Goal: Transaction & Acquisition: Purchase product/service

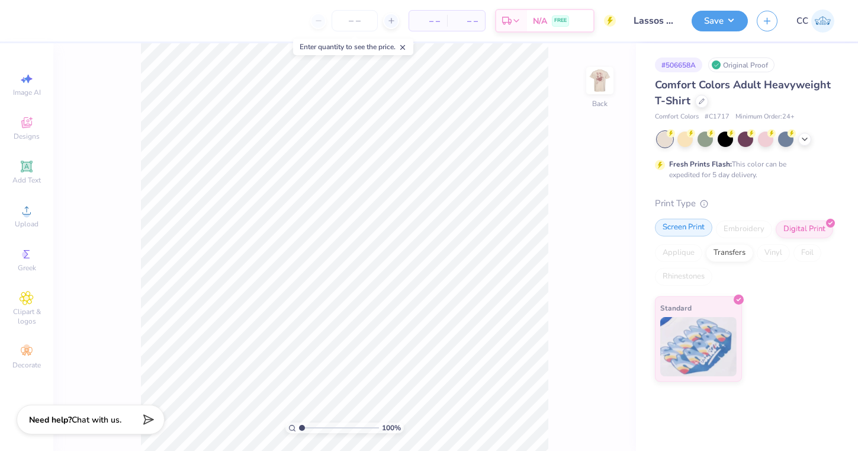
click at [677, 228] on div "Screen Print" at bounding box center [683, 228] width 57 height 18
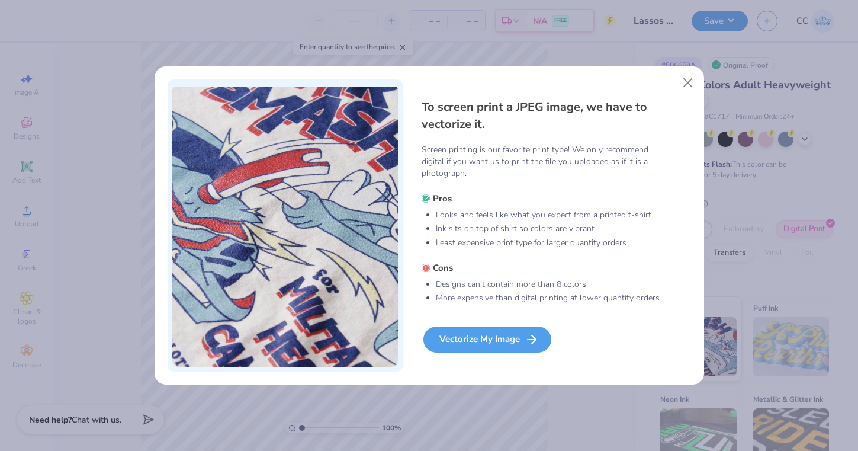
click at [499, 341] on div "Vectorize My Image" at bounding box center [488, 339] width 128 height 26
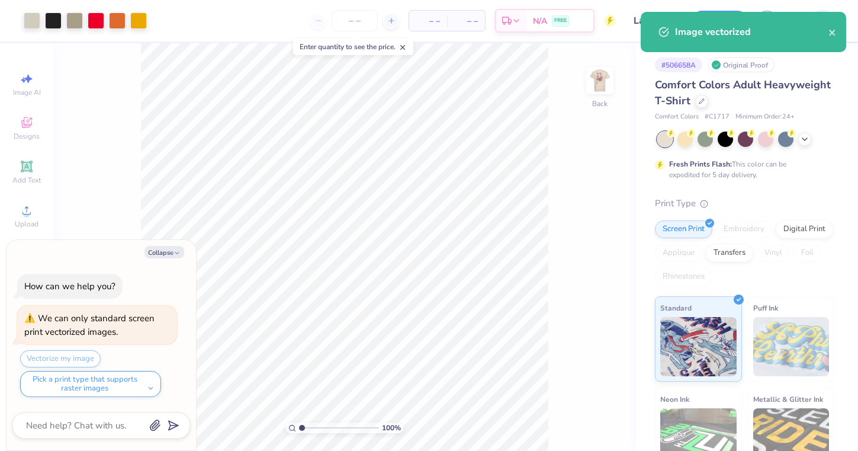
type textarea "x"
type input "1.22"
click at [304, 427] on input "range" at bounding box center [339, 427] width 80 height 11
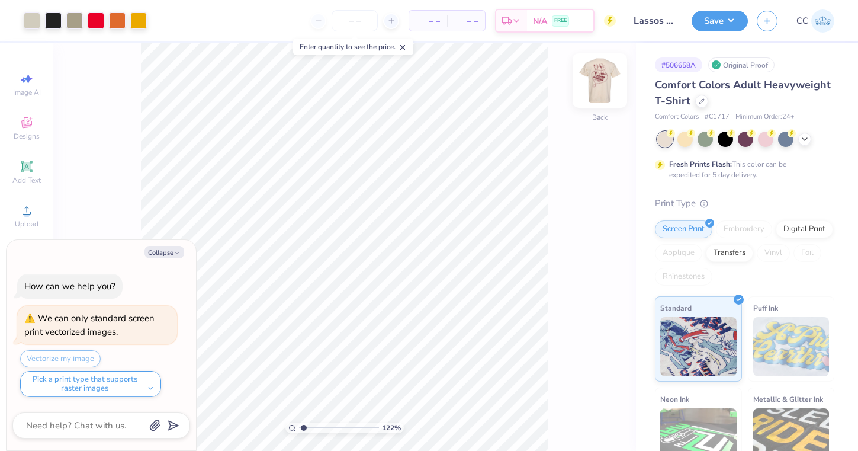
click at [598, 83] on img at bounding box center [599, 80] width 47 height 47
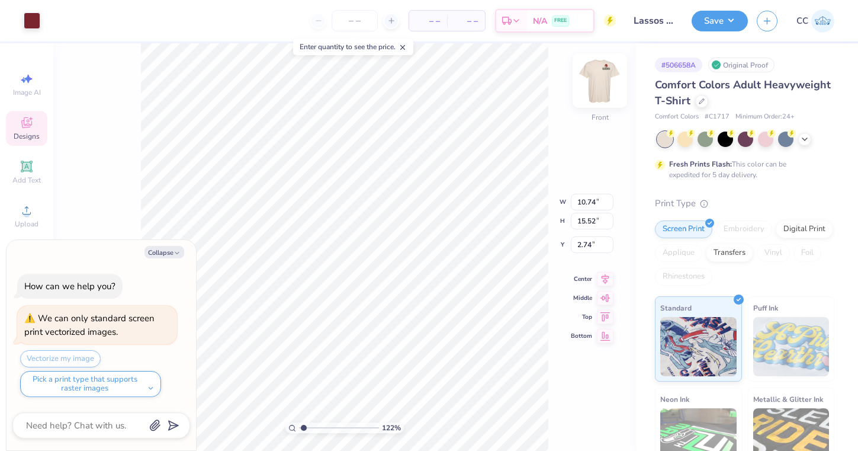
click at [602, 91] on img at bounding box center [599, 80] width 47 height 47
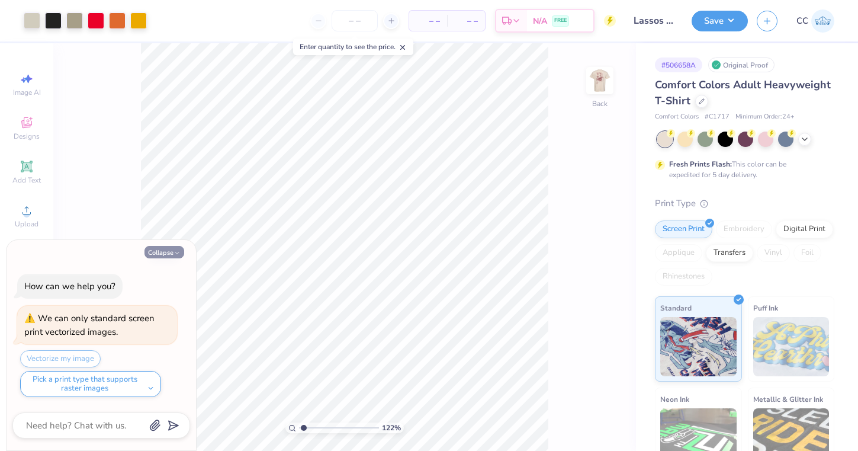
click at [164, 254] on button "Collapse" at bounding box center [165, 252] width 40 height 12
type textarea "x"
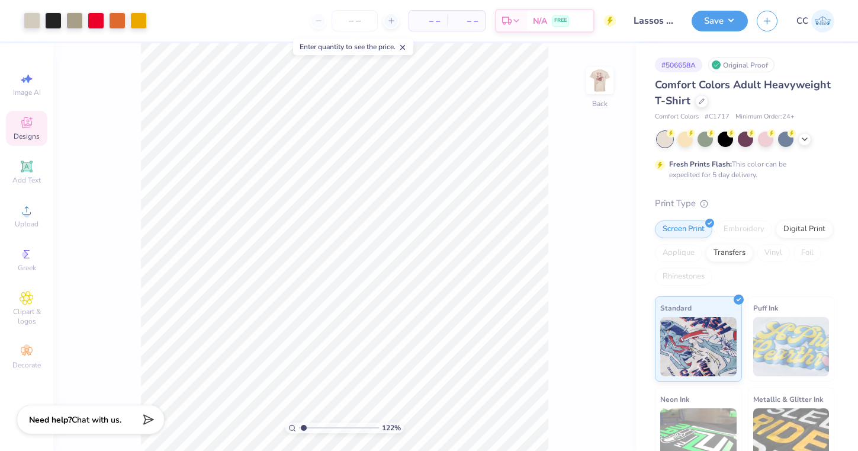
click at [31, 125] on icon at bounding box center [26, 122] width 11 height 11
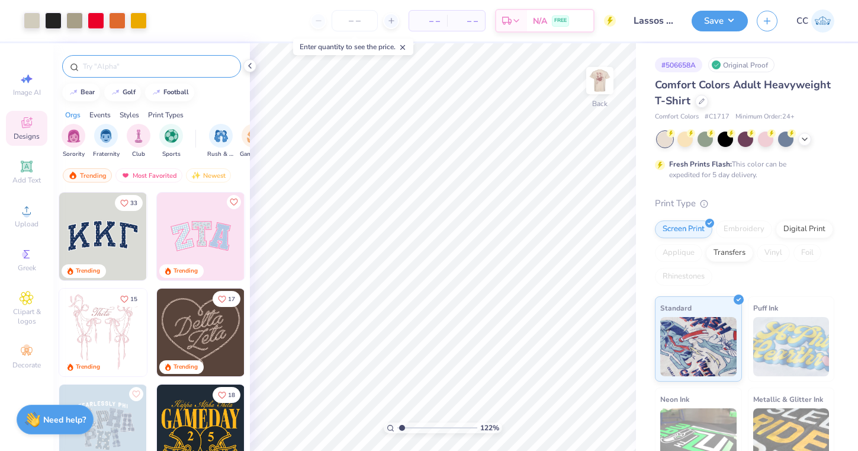
click at [102, 67] on input "text" at bounding box center [158, 66] width 152 height 12
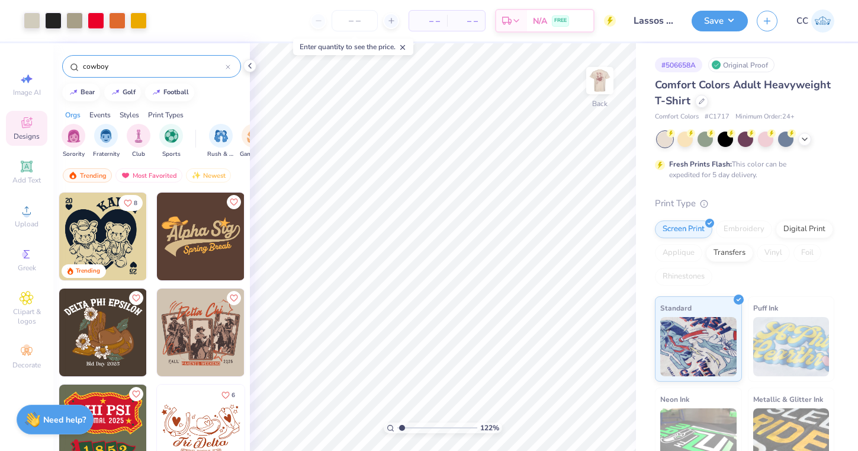
type input "cowboy"
click at [229, 67] on icon at bounding box center [228, 67] width 5 height 5
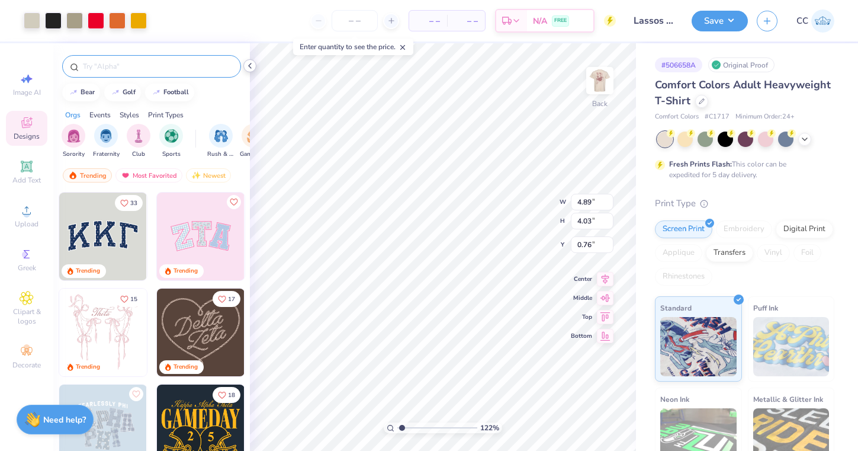
click at [250, 65] on icon at bounding box center [249, 65] width 9 height 9
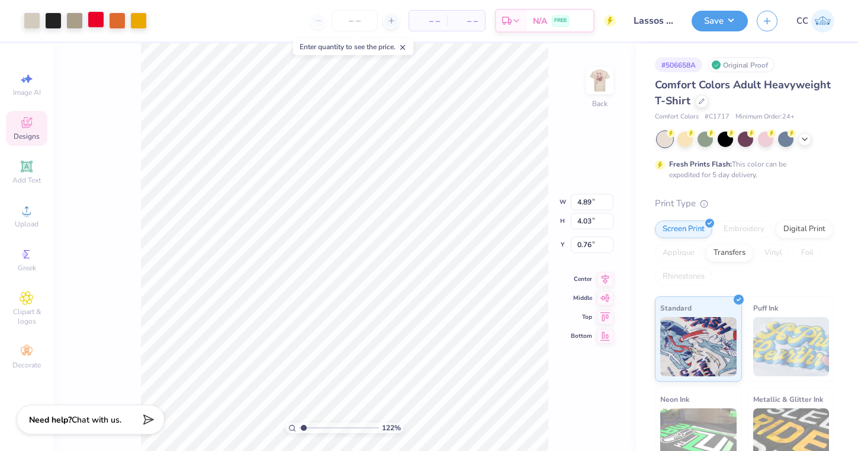
click at [98, 17] on div at bounding box center [96, 19] width 17 height 17
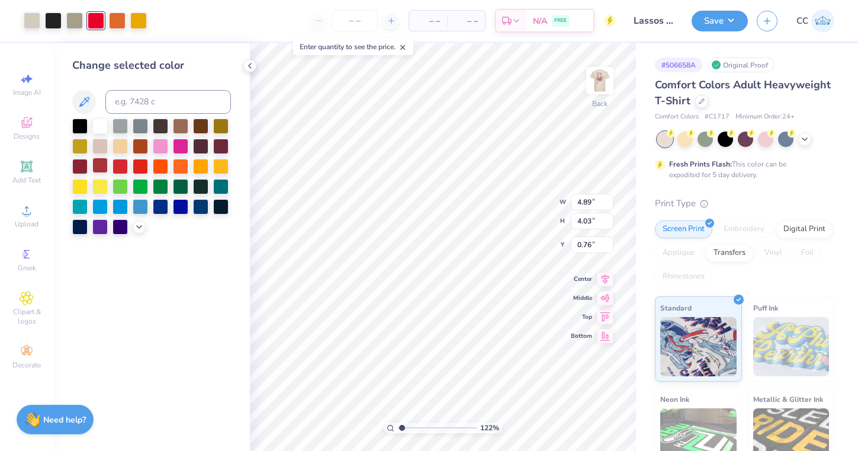
click at [100, 169] on div at bounding box center [99, 165] width 15 height 15
type input "2.56"
drag, startPoint x: 402, startPoint y: 428, endPoint x: 413, endPoint y: 427, distance: 11.3
click at [413, 427] on input "range" at bounding box center [438, 427] width 80 height 11
click at [34, 21] on div at bounding box center [32, 19] width 17 height 17
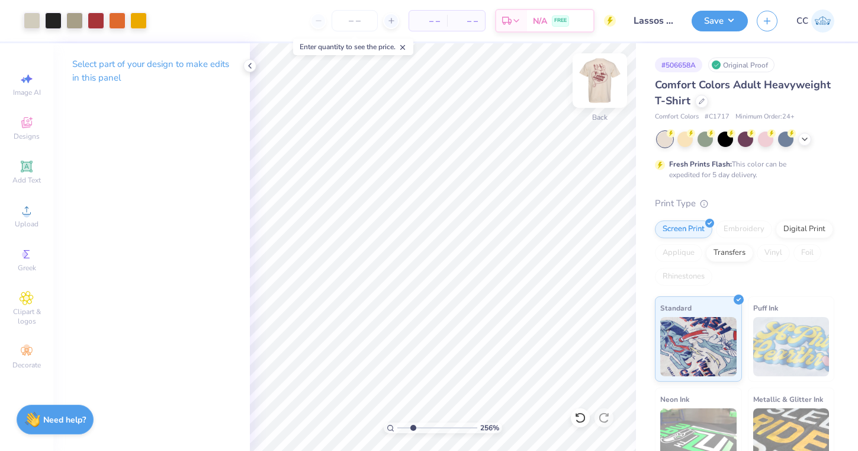
click at [608, 77] on img at bounding box center [599, 80] width 47 height 47
click at [594, 79] on img at bounding box center [599, 80] width 47 height 47
click at [52, 21] on div at bounding box center [53, 19] width 17 height 17
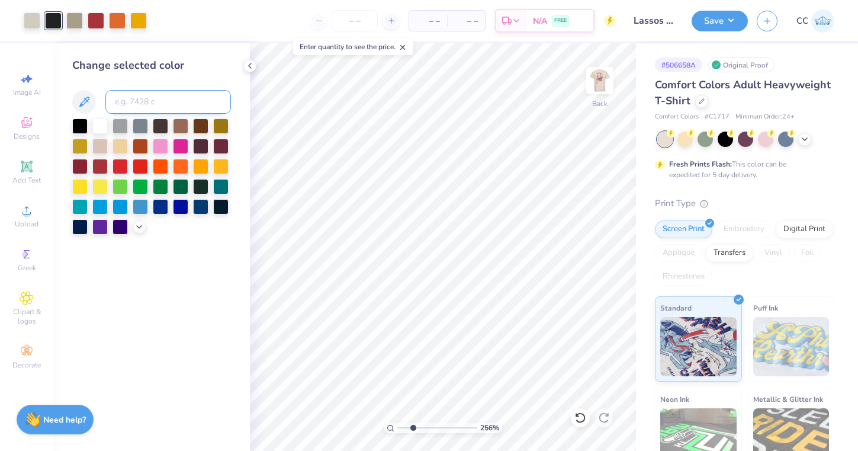
click at [160, 103] on input at bounding box center [168, 102] width 126 height 24
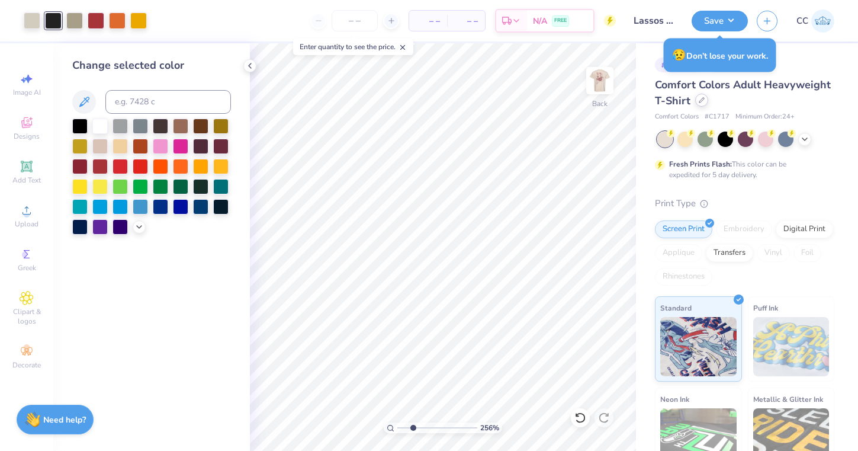
click at [696, 103] on div at bounding box center [702, 100] width 13 height 13
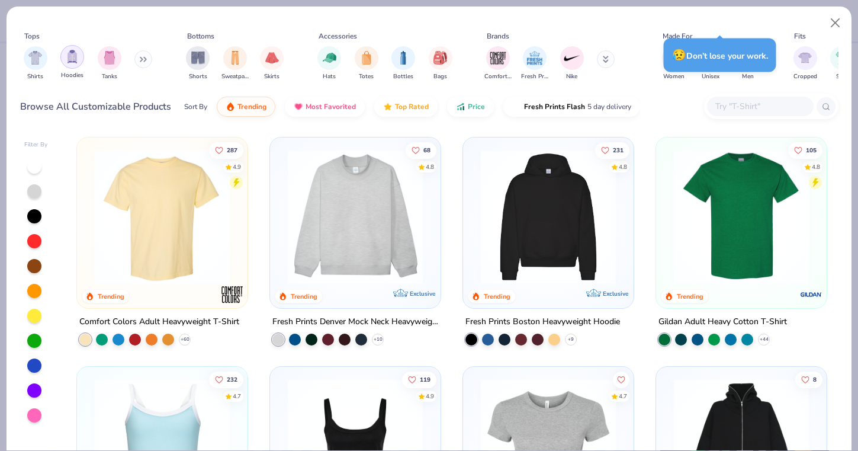
click at [76, 60] on img "filter for Hoodies" at bounding box center [72, 57] width 13 height 14
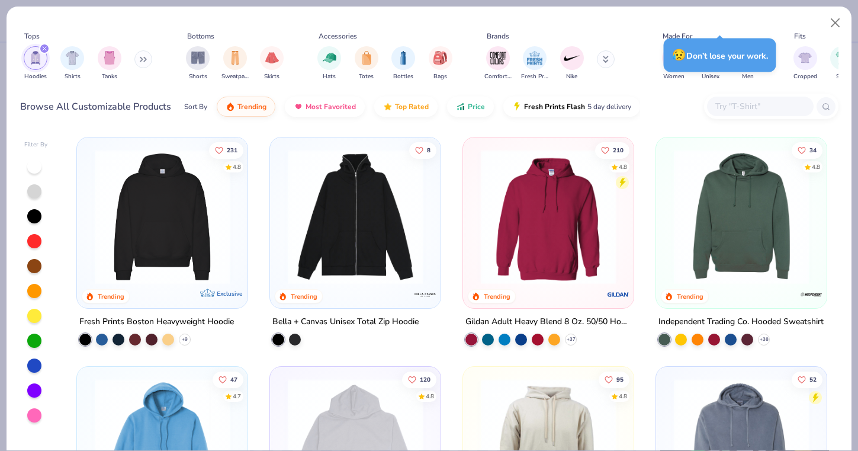
click at [45, 49] on icon "filter for Hoodies" at bounding box center [44, 48] width 5 height 5
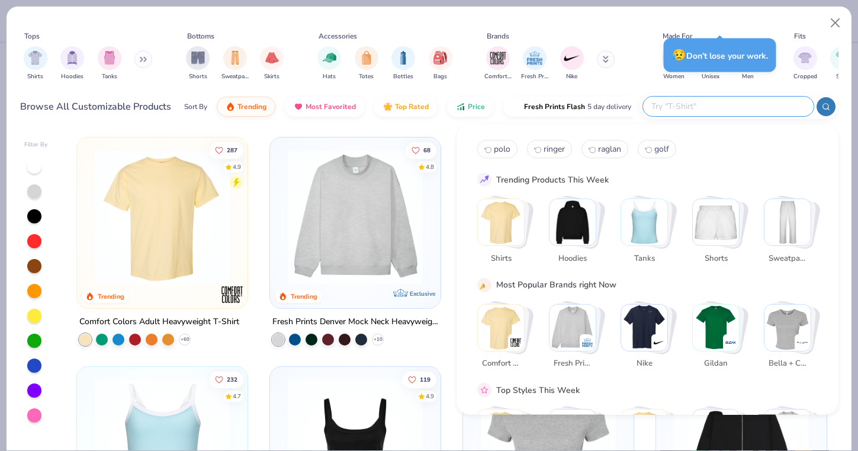
click at [751, 108] on input "text" at bounding box center [727, 107] width 155 height 14
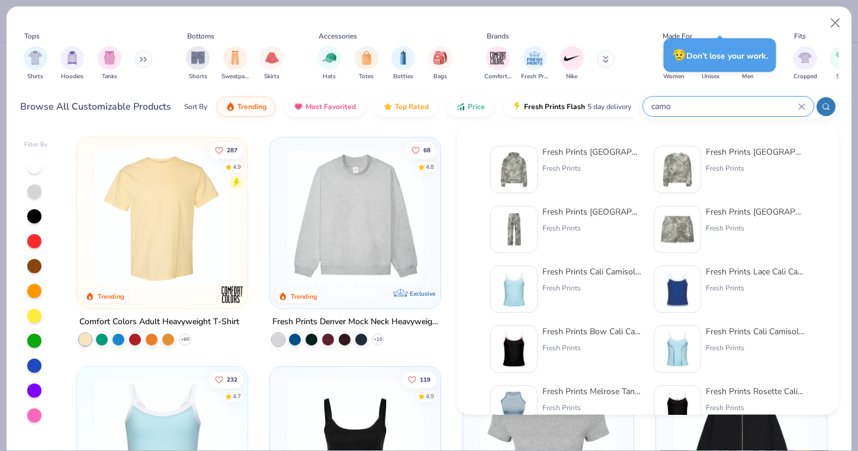
type input "camo"
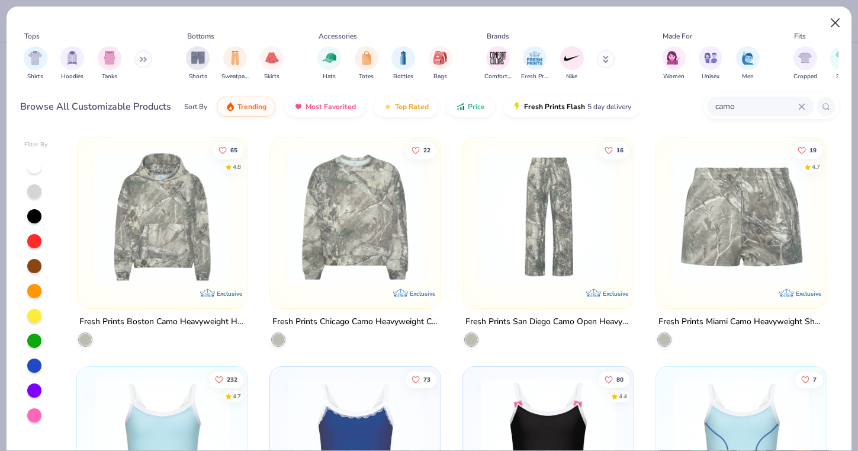
click at [837, 24] on button "Close" at bounding box center [836, 23] width 23 height 23
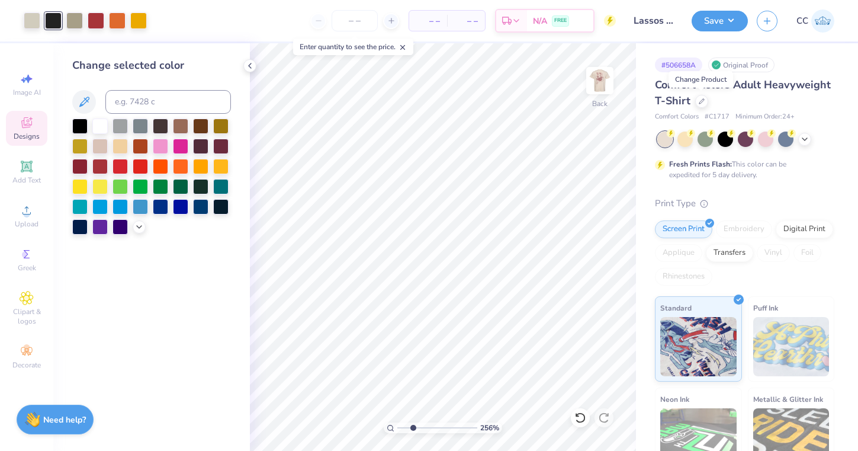
click at [19, 124] on div "Designs" at bounding box center [26, 128] width 41 height 35
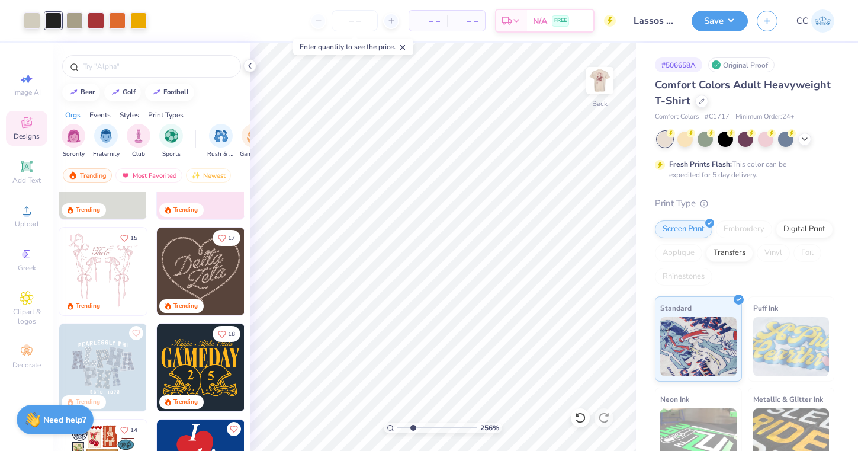
scroll to position [59, 0]
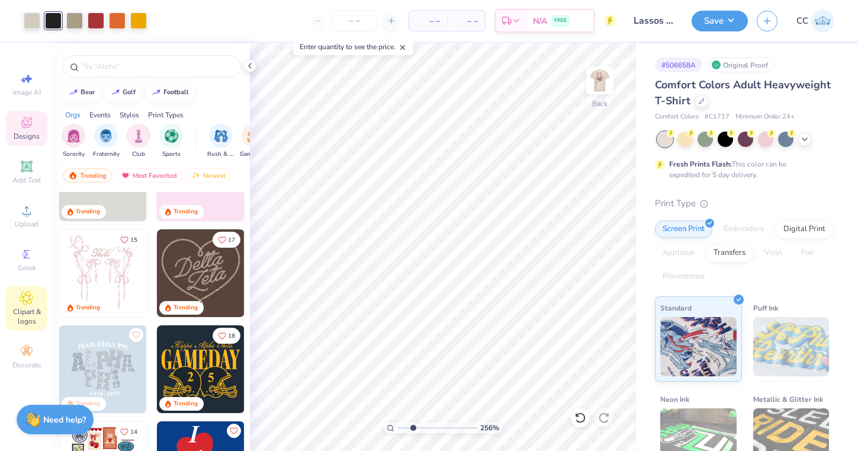
click at [14, 309] on span "Clipart & logos" at bounding box center [26, 316] width 41 height 19
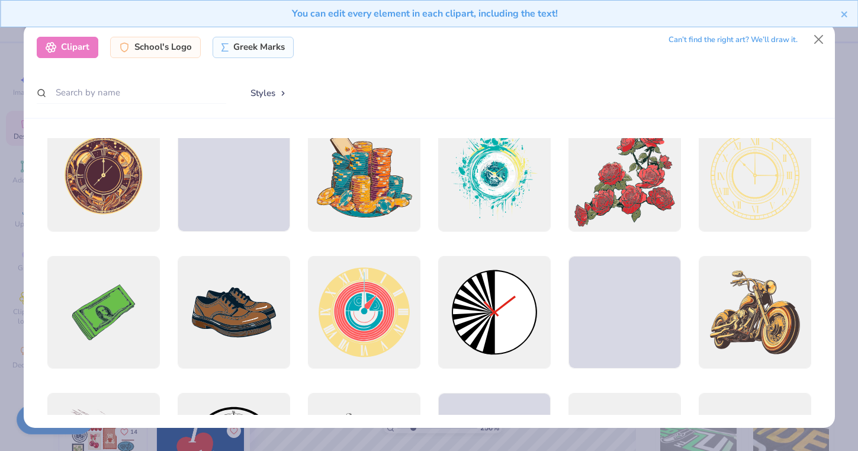
scroll to position [20, 0]
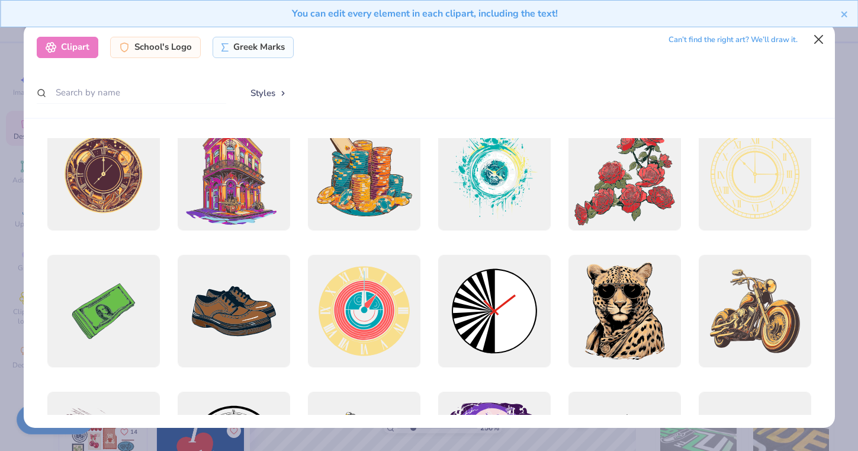
click at [819, 39] on button "Close" at bounding box center [818, 39] width 23 height 23
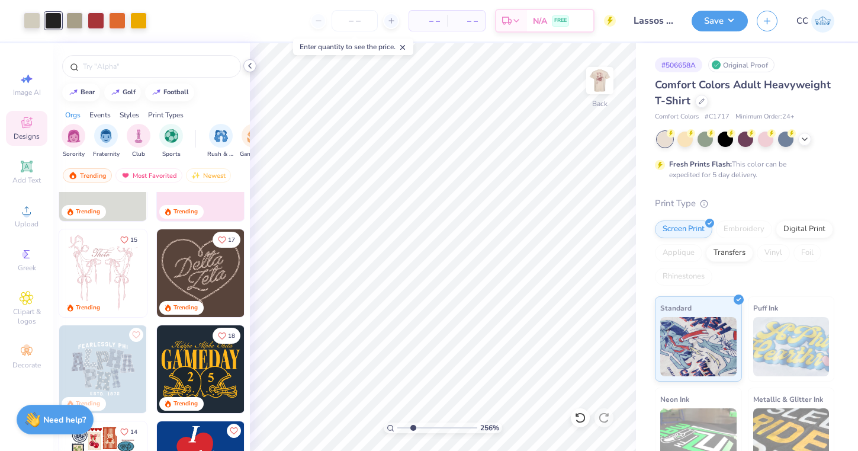
click at [246, 67] on icon at bounding box center [249, 65] width 9 height 9
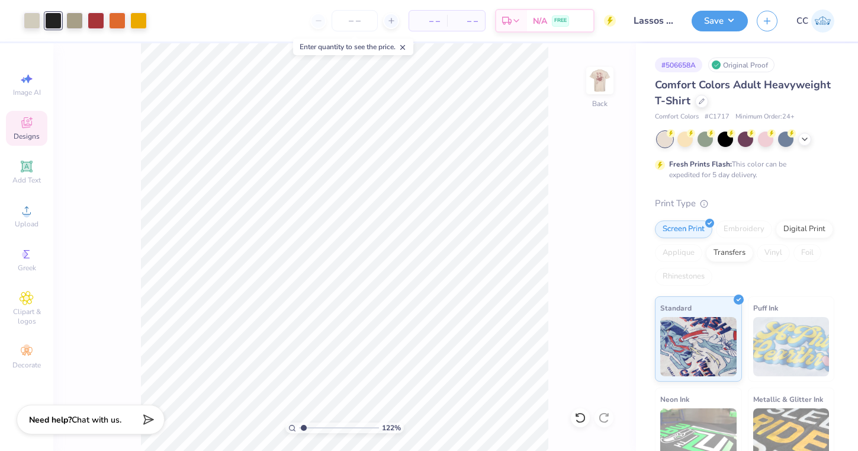
type input "1.15"
drag, startPoint x: 315, startPoint y: 424, endPoint x: 303, endPoint y: 424, distance: 11.8
click at [303, 424] on input "range" at bounding box center [339, 427] width 80 height 11
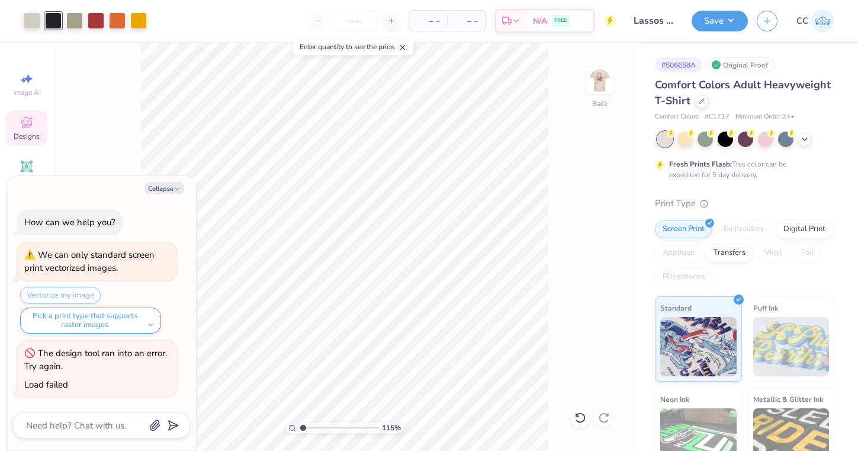
type textarea "x"
